Goal: Find specific page/section: Find specific page/section

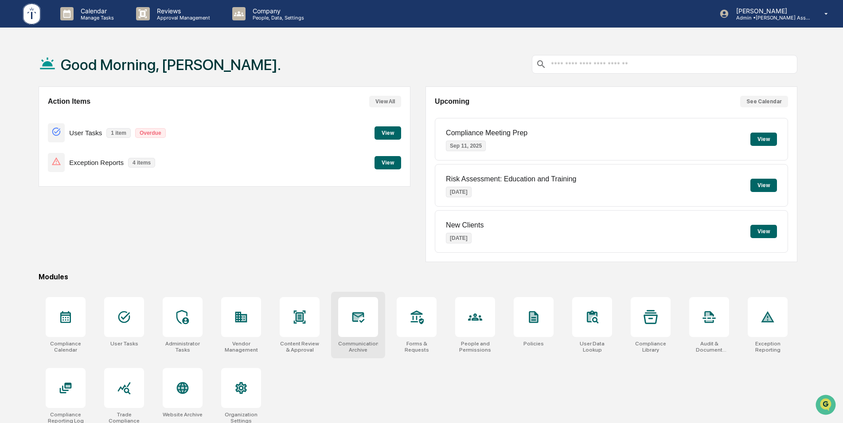
click at [351, 326] on div at bounding box center [358, 317] width 40 height 40
click at [366, 329] on div at bounding box center [358, 317] width 40 height 40
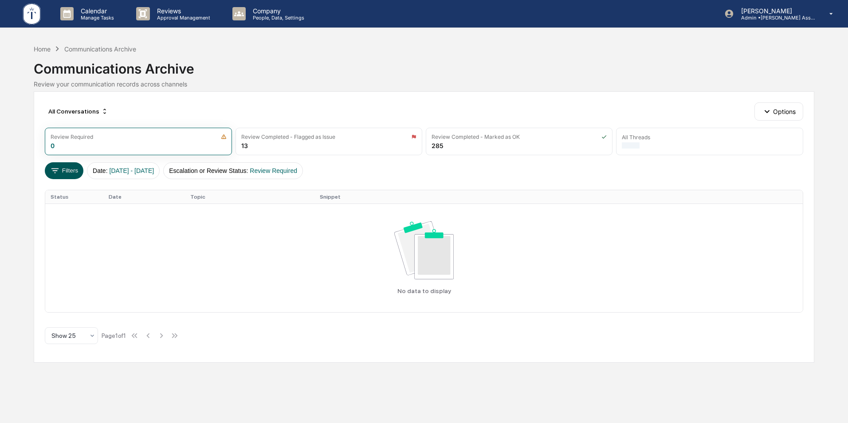
click at [61, 169] on button "Filters" at bounding box center [64, 170] width 39 height 17
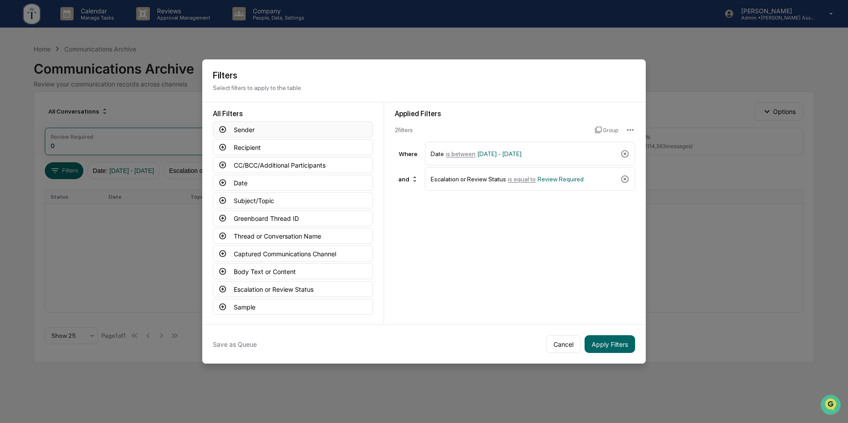
click at [263, 133] on button "Sender" at bounding box center [293, 129] width 160 height 16
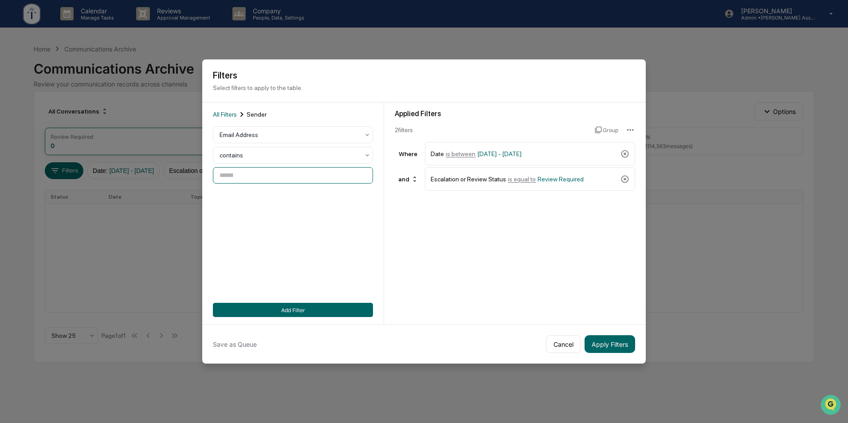
click at [250, 174] on input at bounding box center [293, 175] width 160 height 16
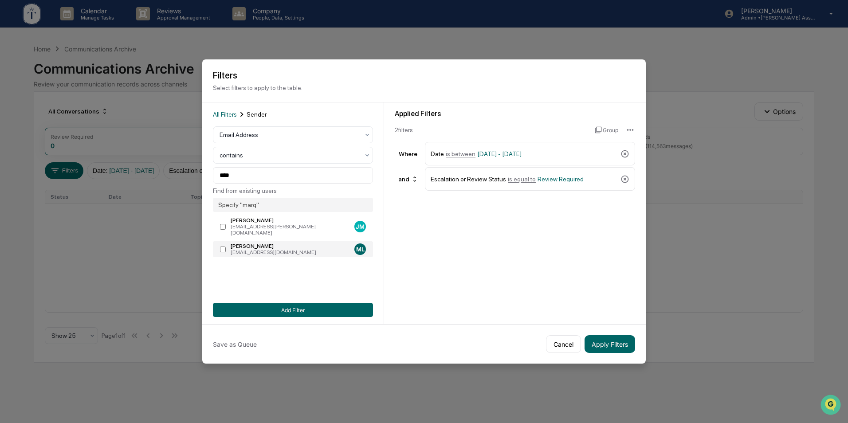
type input "**********"
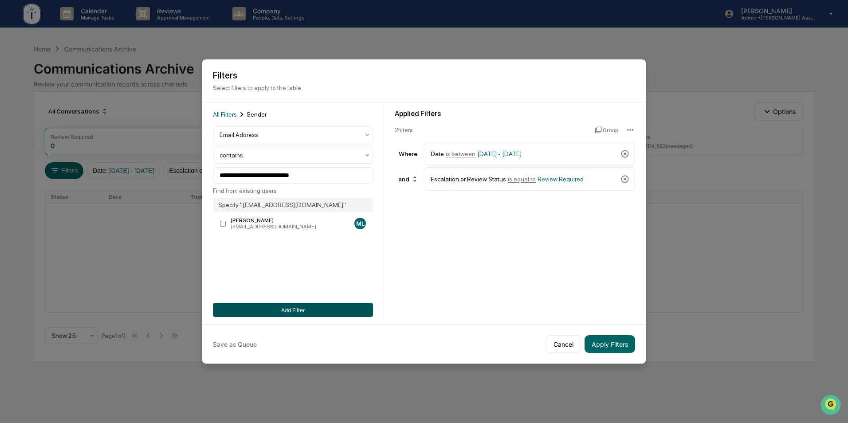
click at [276, 313] on button "Add Filter" at bounding box center [293, 310] width 160 height 14
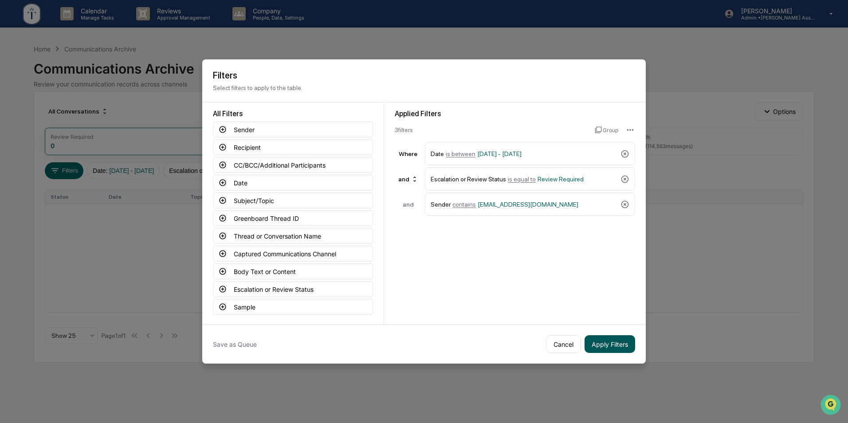
click at [625, 348] on button "Apply Filters" at bounding box center [609, 344] width 51 height 18
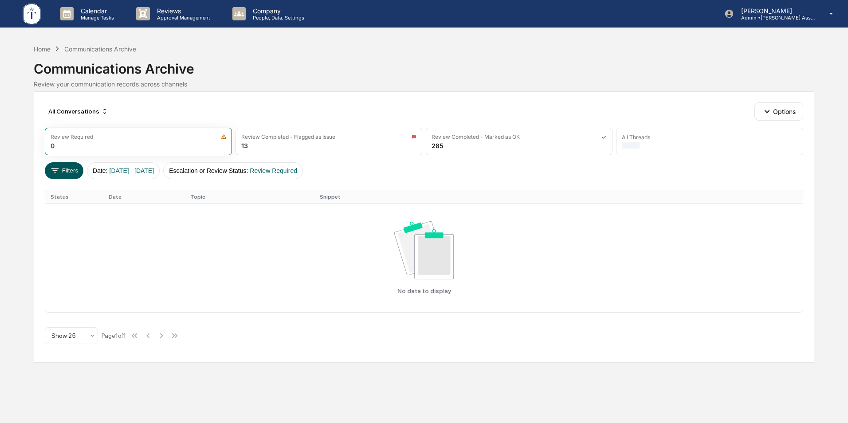
click at [67, 171] on button "Filters" at bounding box center [64, 170] width 39 height 17
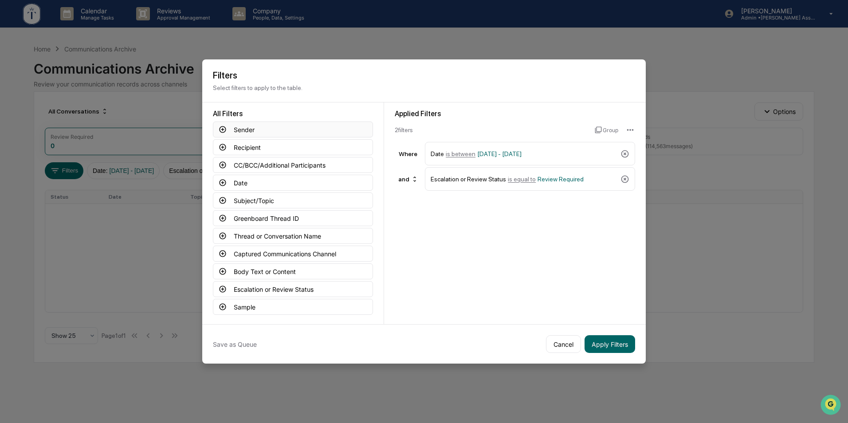
click at [292, 130] on button "Sender" at bounding box center [293, 129] width 160 height 16
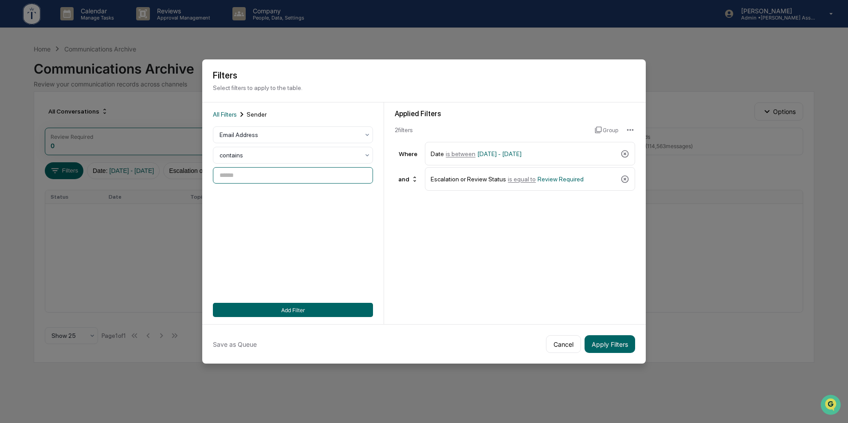
click at [315, 175] on input at bounding box center [293, 175] width 160 height 16
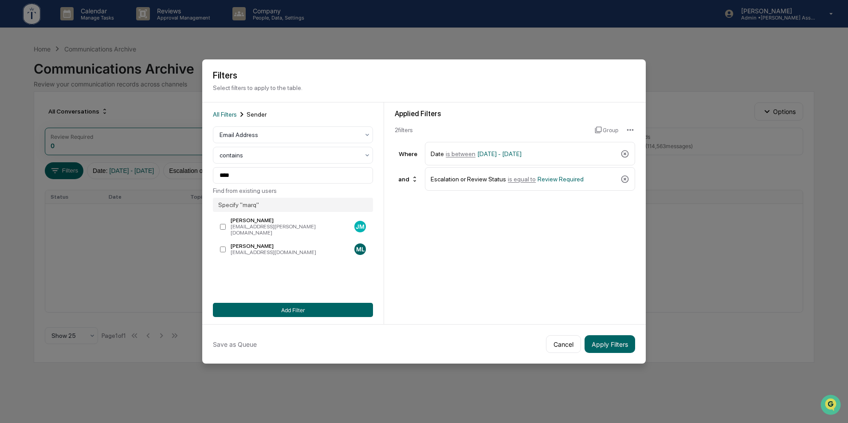
type input "**********"
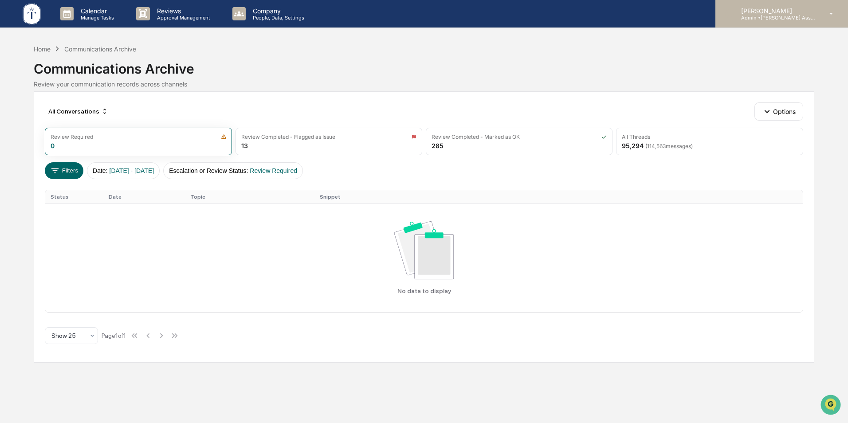
click at [779, 15] on p "Admin • [PERSON_NAME] Asset Management LLC" at bounding box center [775, 18] width 82 height 6
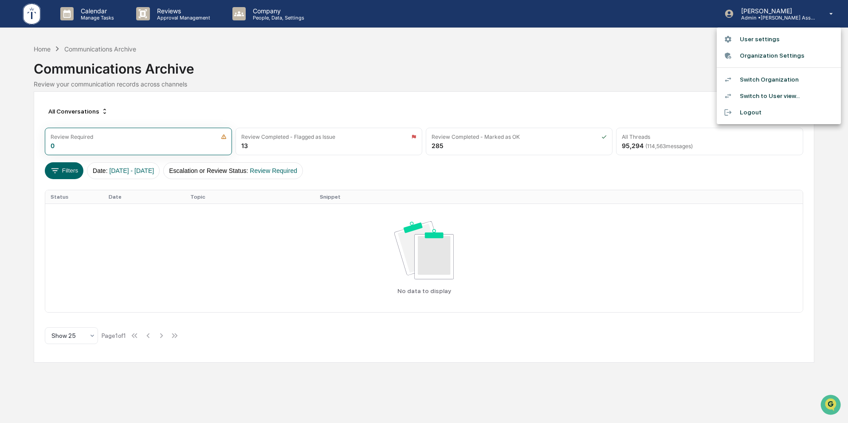
click at [759, 78] on li "Switch Organization" at bounding box center [778, 79] width 124 height 16
